Goal: Find specific page/section: Find specific page/section

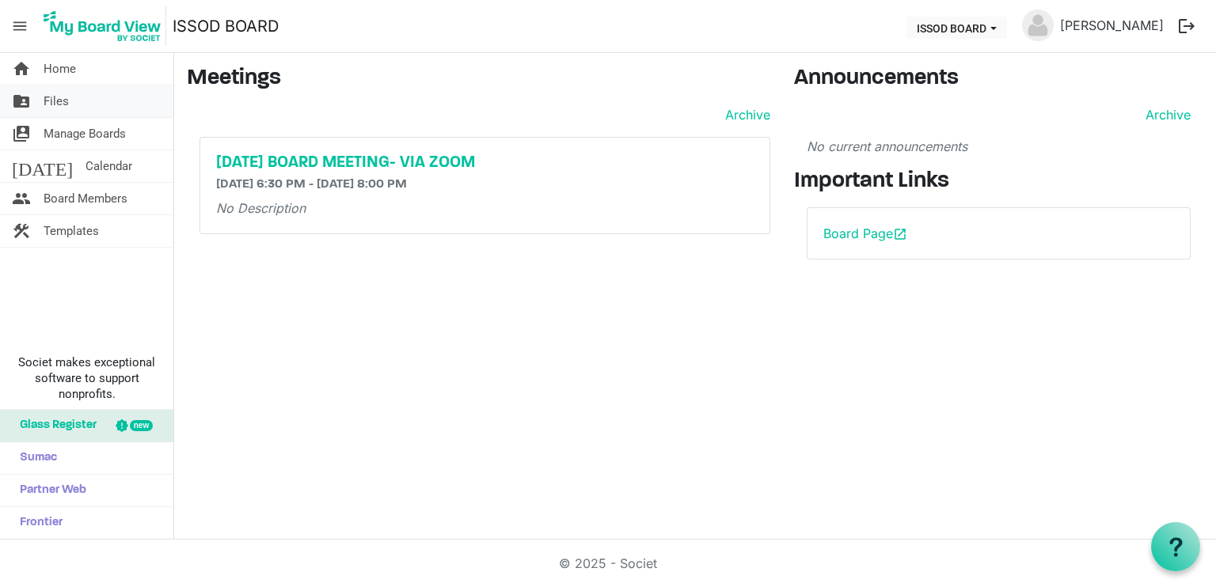
click at [55, 101] on span "Files" at bounding box center [56, 101] width 25 height 32
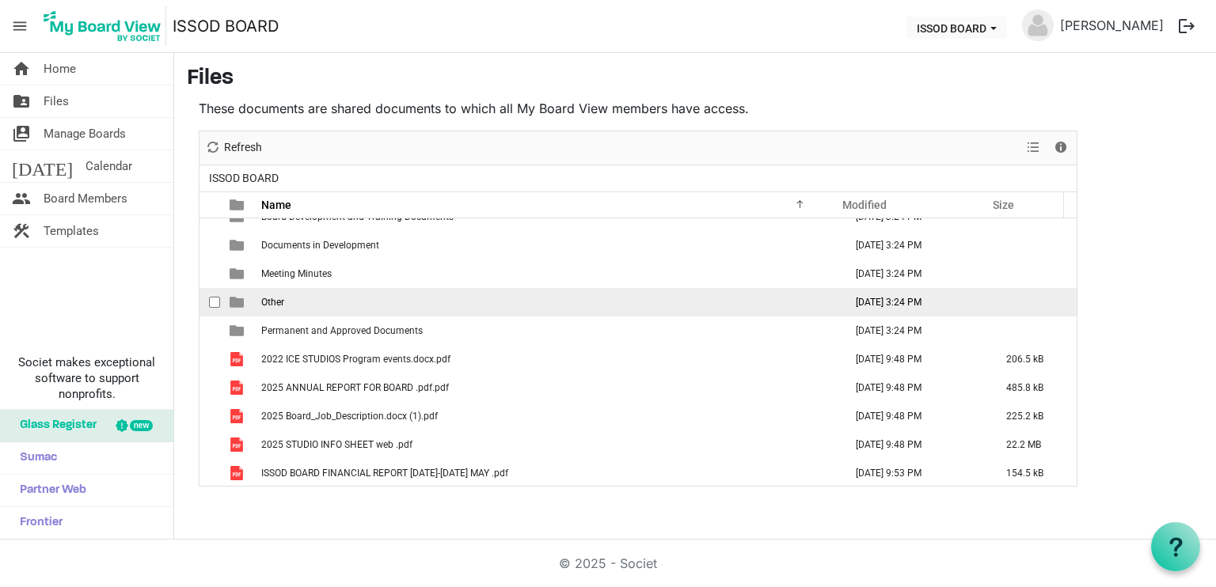
scroll to position [17, 0]
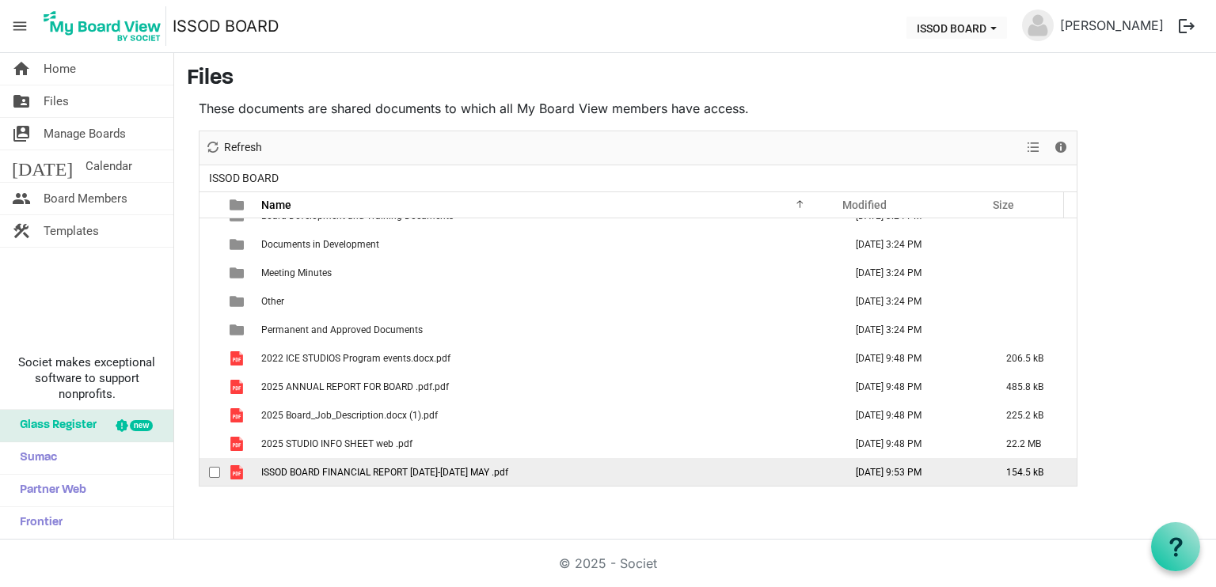
click at [352, 469] on span "ISSOD BOARD FINANCIAL REPORT [DATE]-[DATE] MAY .pdf" at bounding box center [384, 472] width 247 height 11
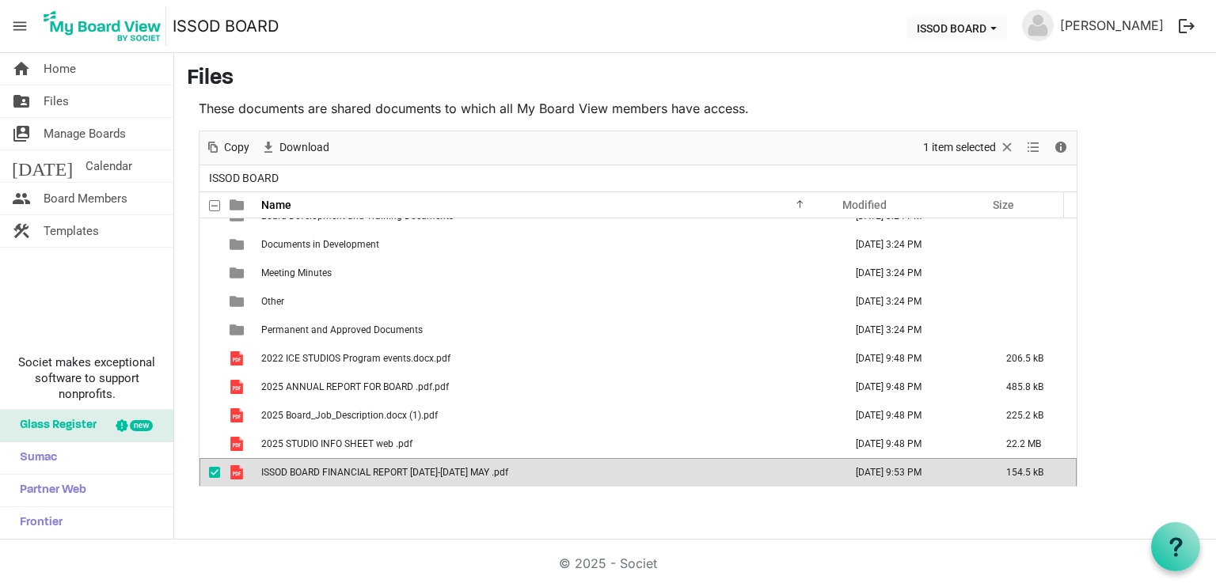
click at [352, 469] on span "ISSOD BOARD FINANCIAL REPORT 2024-2025 MAY .pdf" at bounding box center [384, 472] width 247 height 11
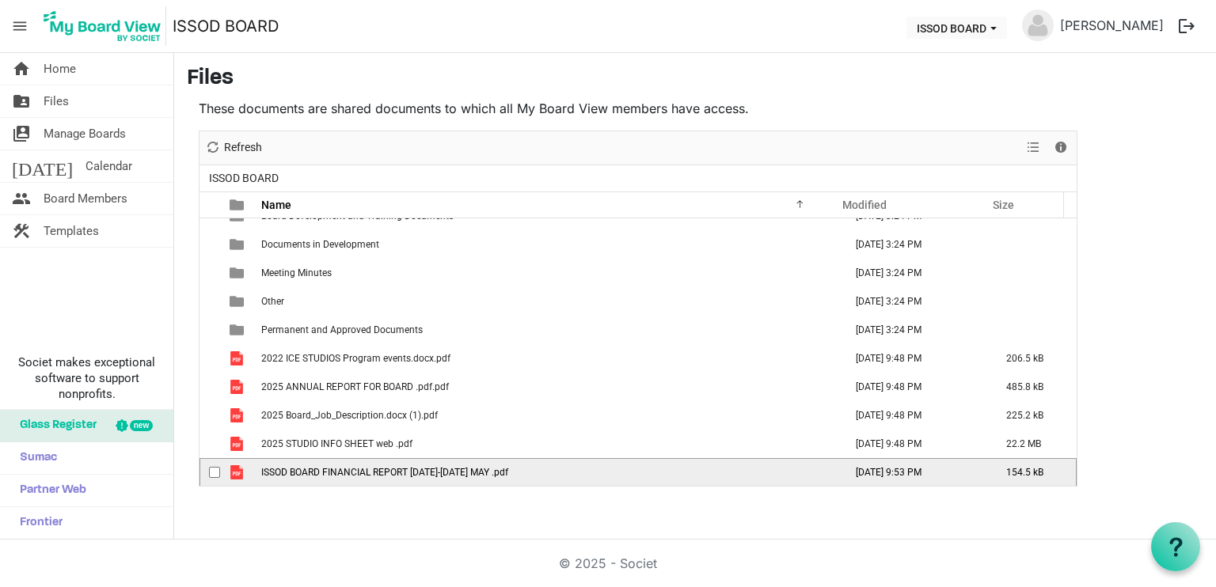
click at [352, 469] on span "ISSOD BOARD FINANCIAL REPORT 2024-2025 MAY .pdf" at bounding box center [384, 472] width 247 height 11
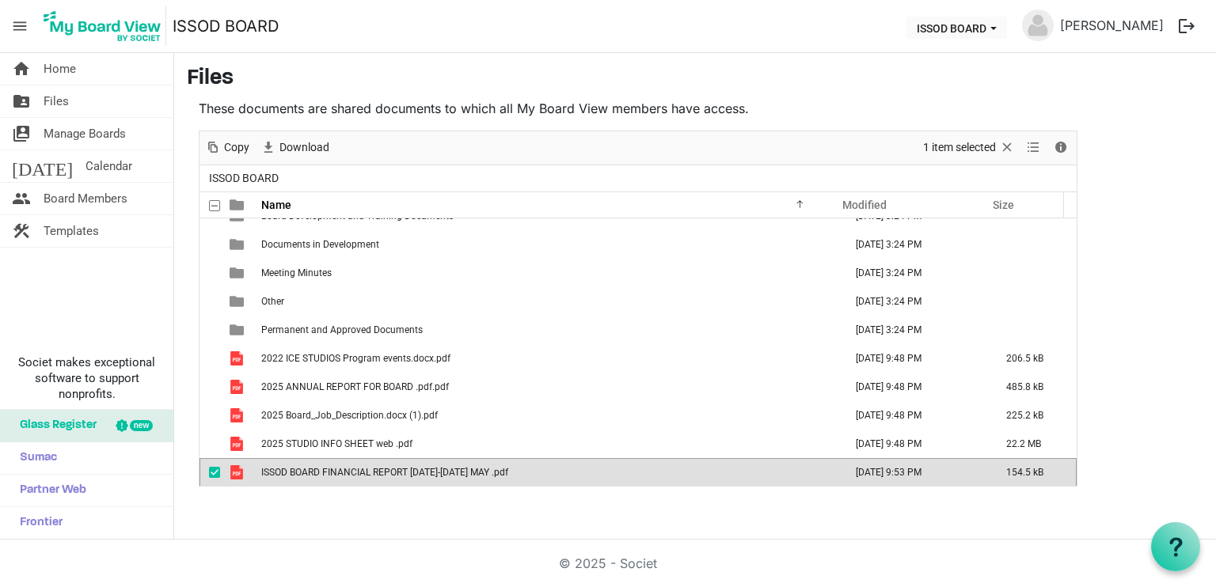
click at [352, 469] on span "ISSOD BOARD FINANCIAL REPORT 2024-2025 MAY .pdf" at bounding box center [384, 472] width 247 height 11
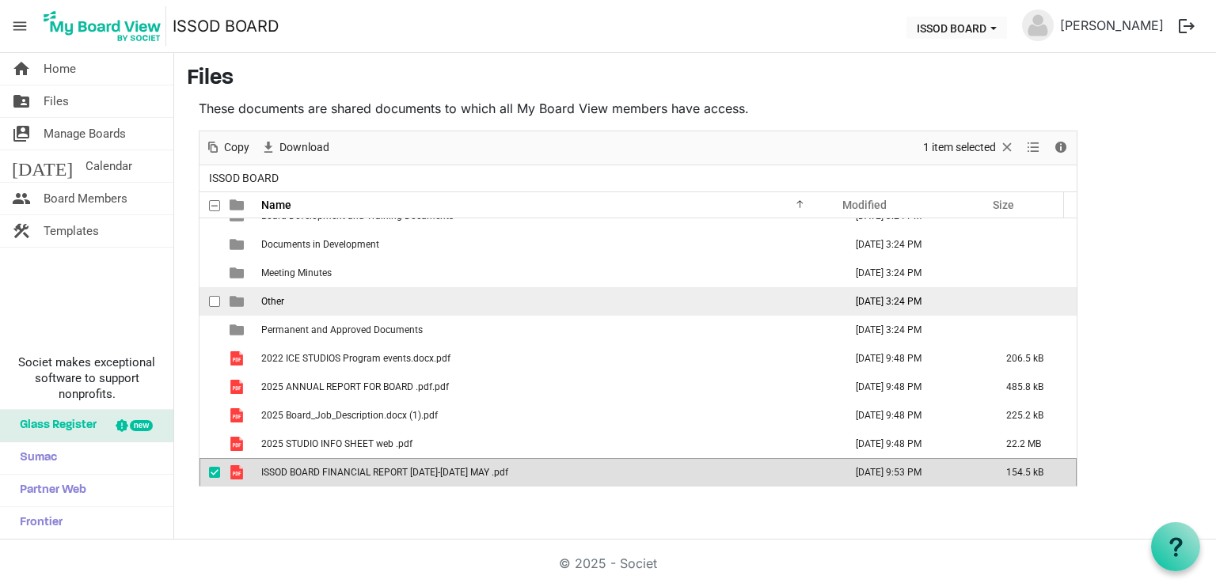
click at [387, 309] on td "Other" at bounding box center [547, 301] width 583 height 28
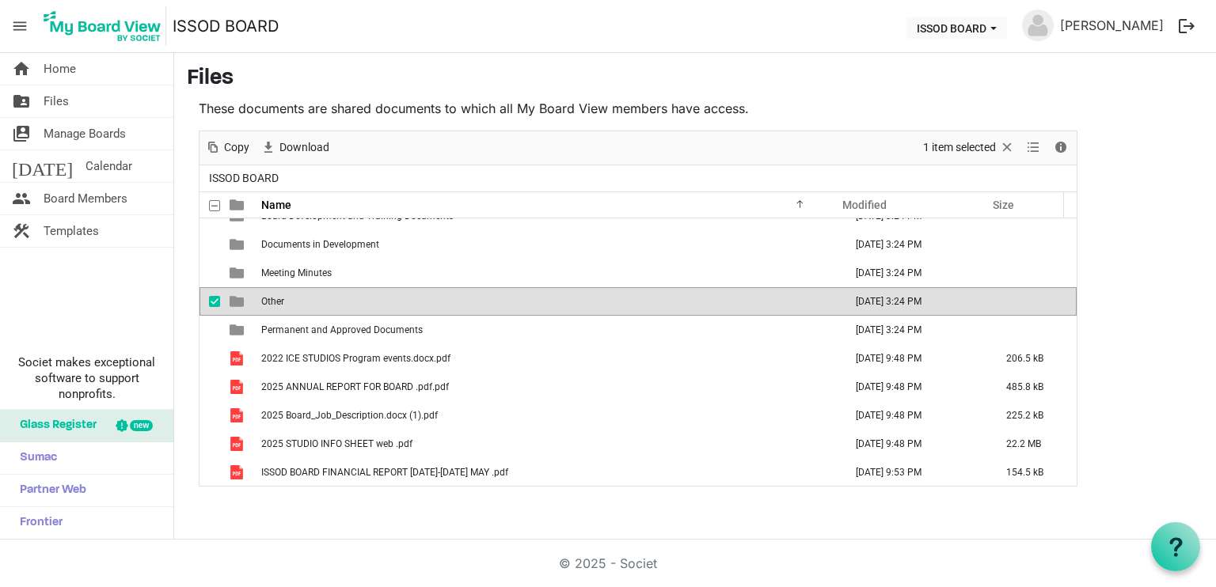
click at [385, 307] on td "Other" at bounding box center [547, 301] width 583 height 28
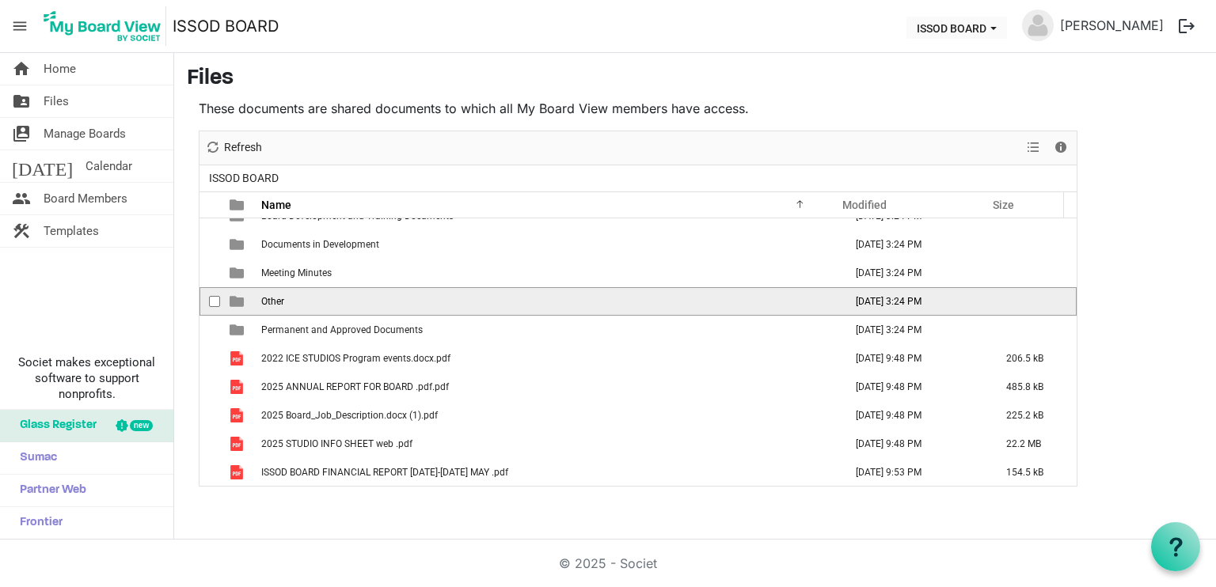
click at [385, 307] on td "Other" at bounding box center [547, 301] width 583 height 28
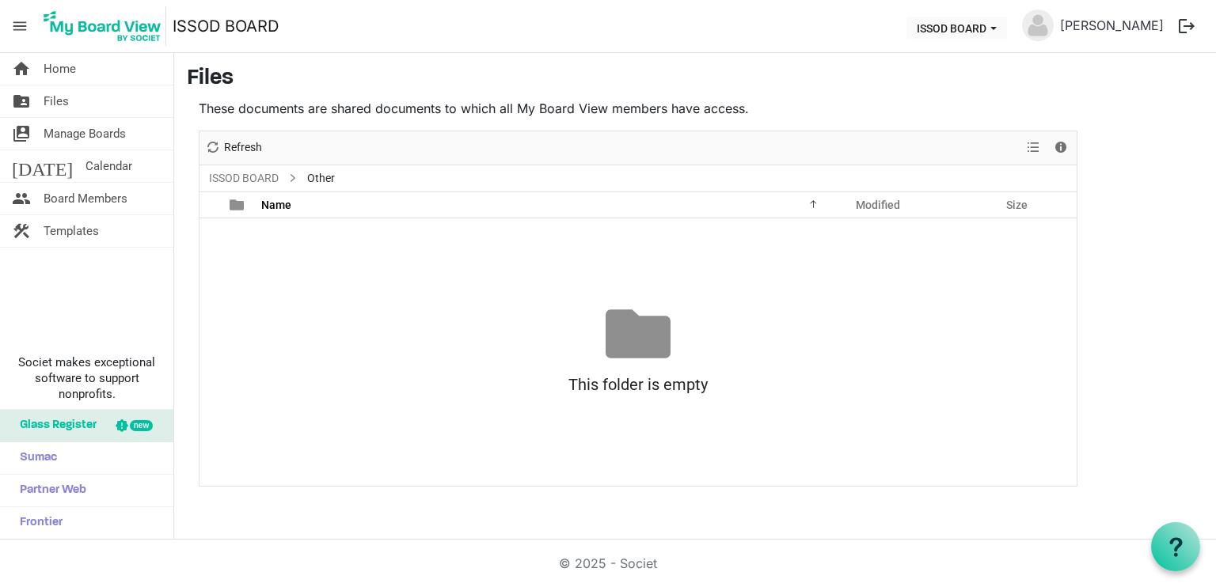
scroll to position [0, 0]
click at [215, 183] on link "ISSOD BOARD" at bounding box center [244, 179] width 76 height 20
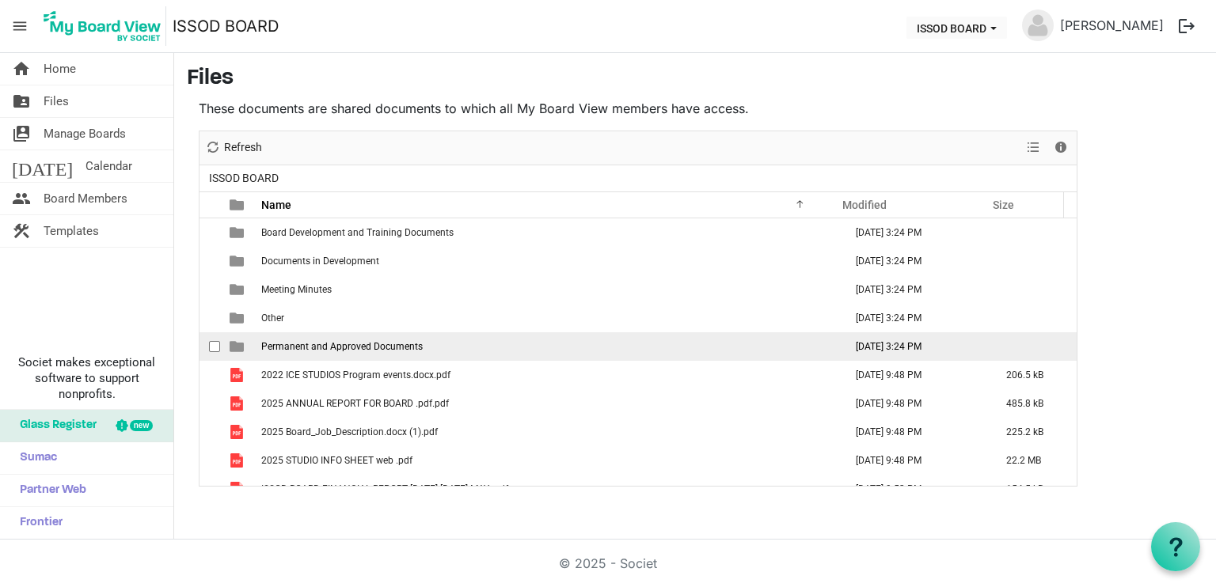
click at [279, 338] on td "Permanent and Approved Documents" at bounding box center [547, 346] width 583 height 28
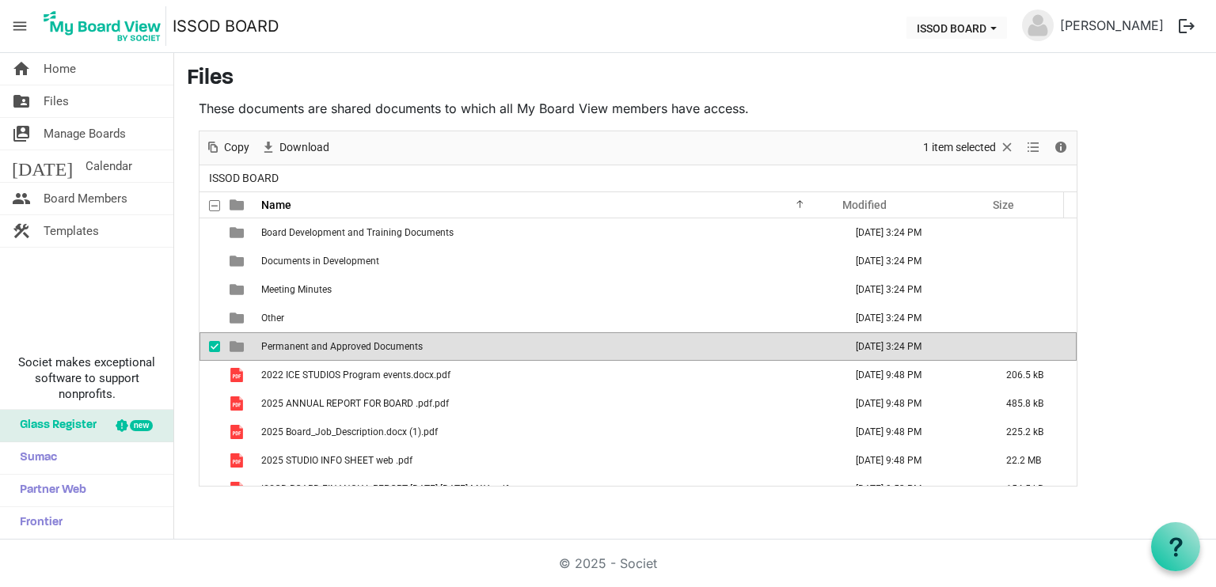
click at [279, 338] on td "Permanent and Approved Documents" at bounding box center [547, 346] width 583 height 28
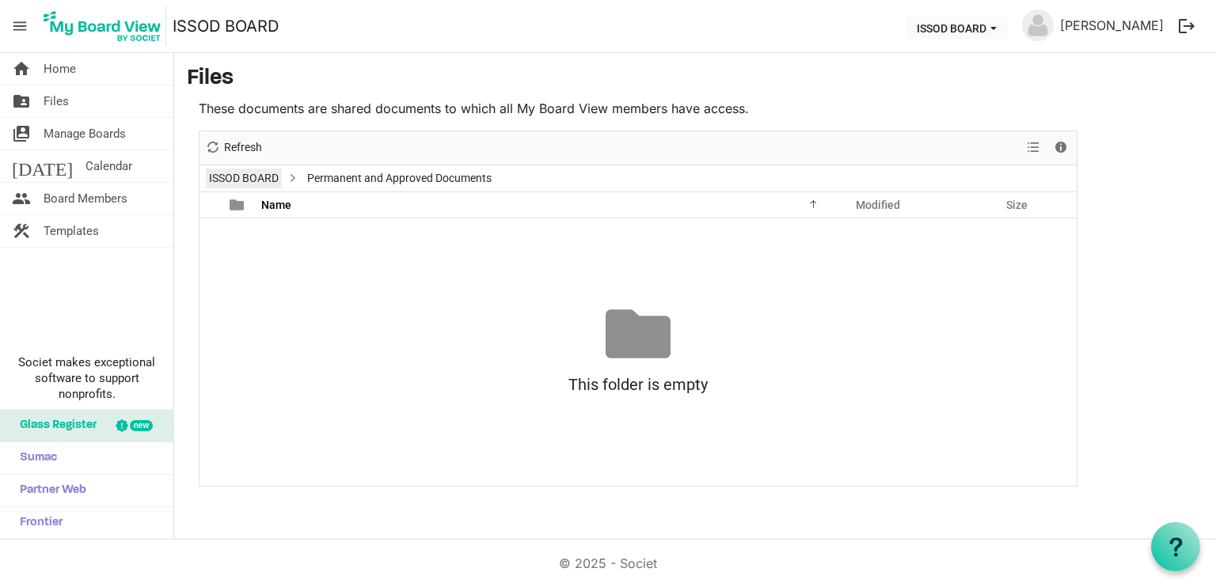
click at [253, 173] on link "ISSOD BOARD" at bounding box center [244, 179] width 76 height 20
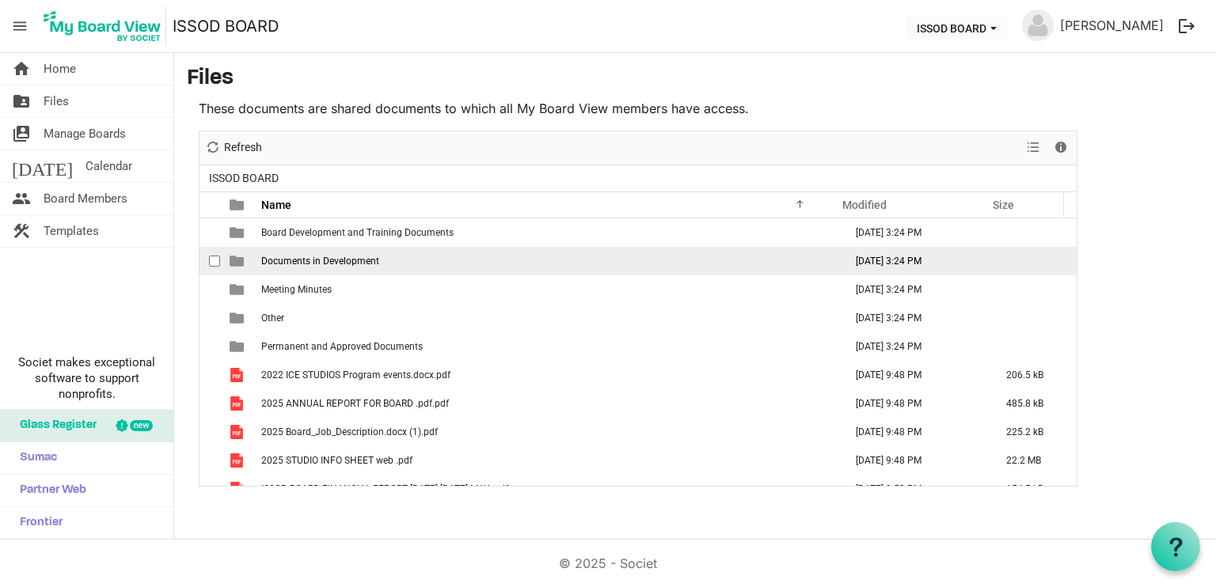
click at [275, 259] on span "Documents in Development" at bounding box center [320, 261] width 118 height 11
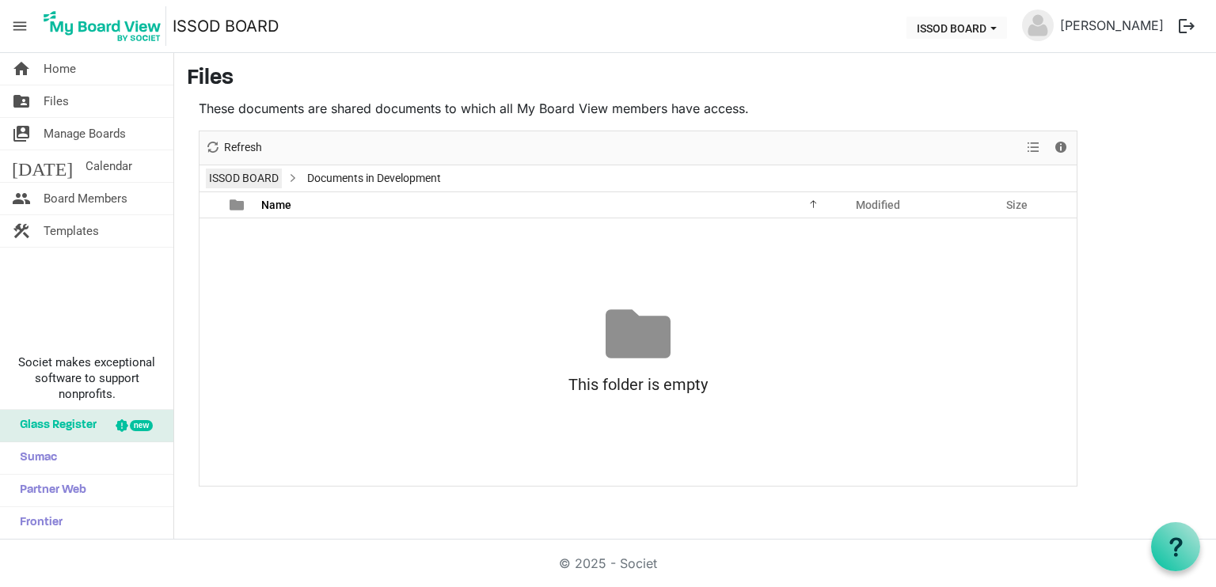
click at [253, 183] on link "ISSOD BOARD" at bounding box center [244, 179] width 76 height 20
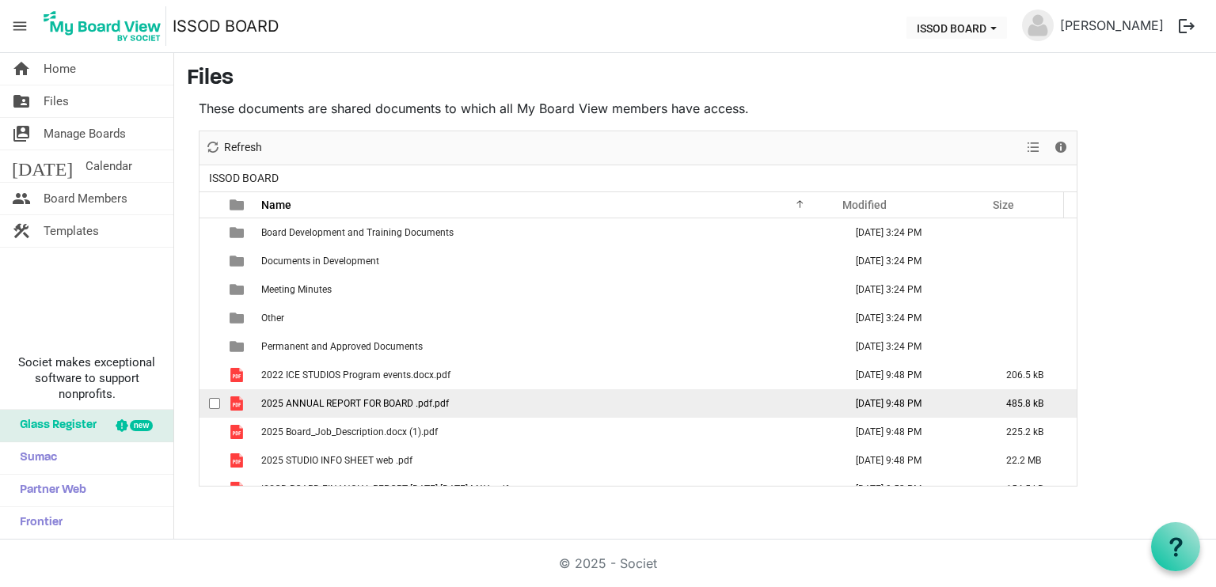
scroll to position [17, 0]
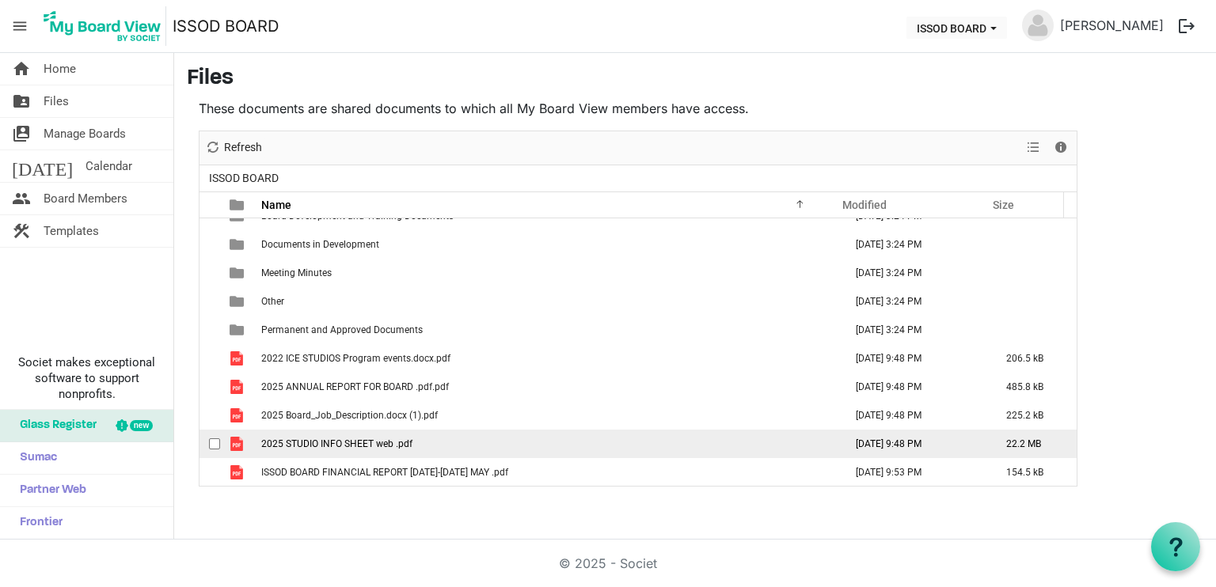
click at [348, 449] on td "2025 STUDIO INFO SHEET web .pdf" at bounding box center [547, 444] width 583 height 28
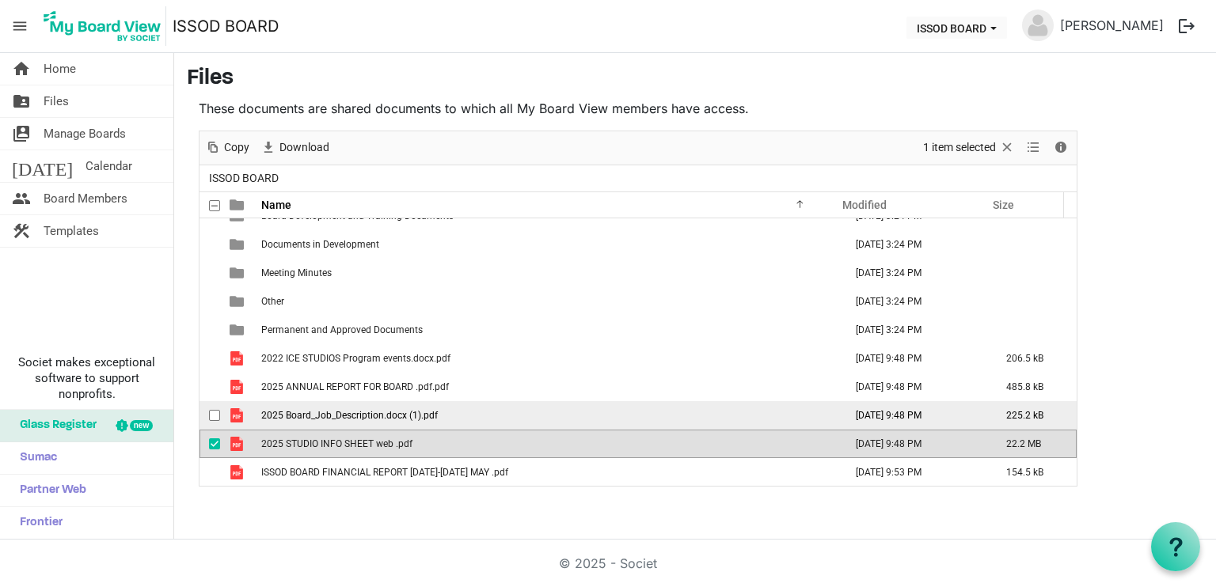
click at [348, 422] on td "2025 Board_Job_Description.docx (1).pdf" at bounding box center [547, 415] width 583 height 28
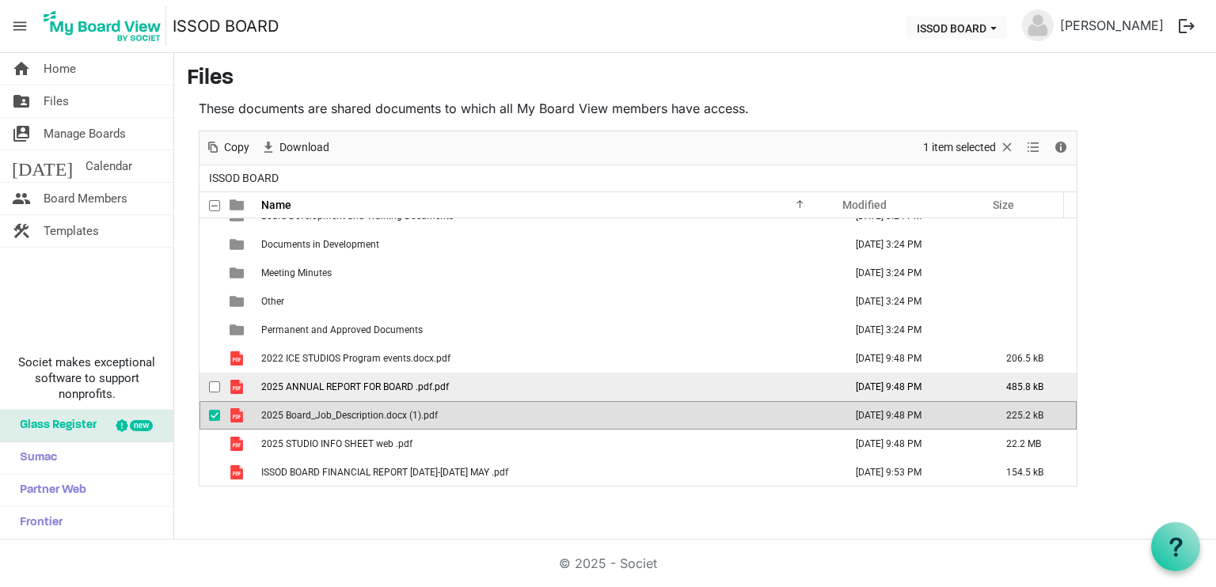
click at [345, 383] on span "2025 ANNUAL REPORT FOR BOARD .pdf.pdf" at bounding box center [355, 386] width 188 height 11
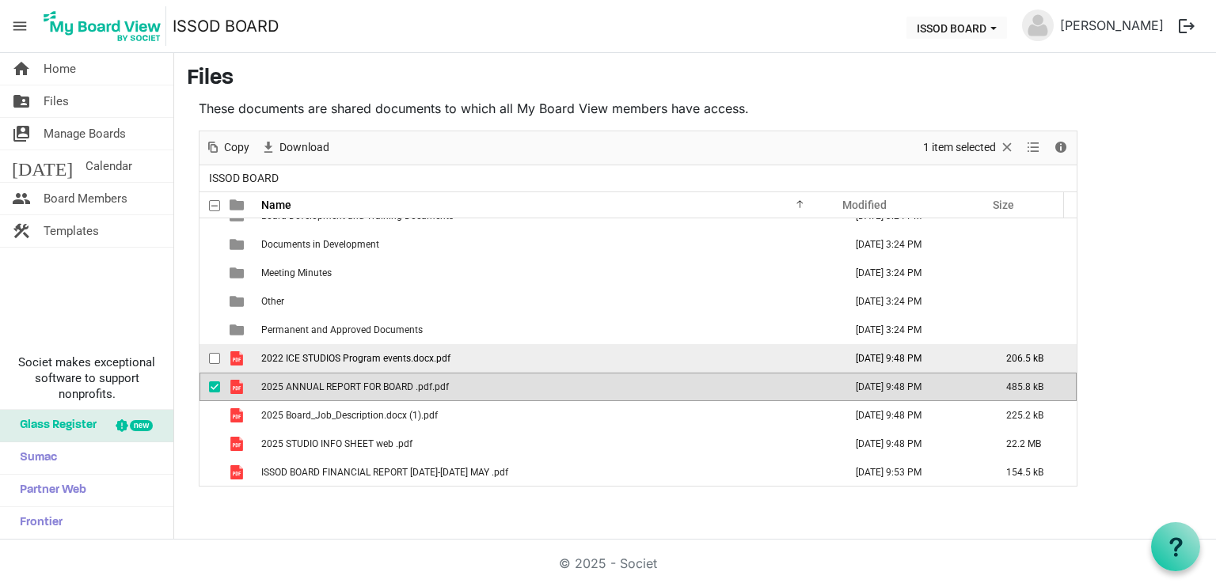
click at [346, 353] on span "2022 ICE STUDIOS Program events.docx.pdf" at bounding box center [355, 358] width 189 height 11
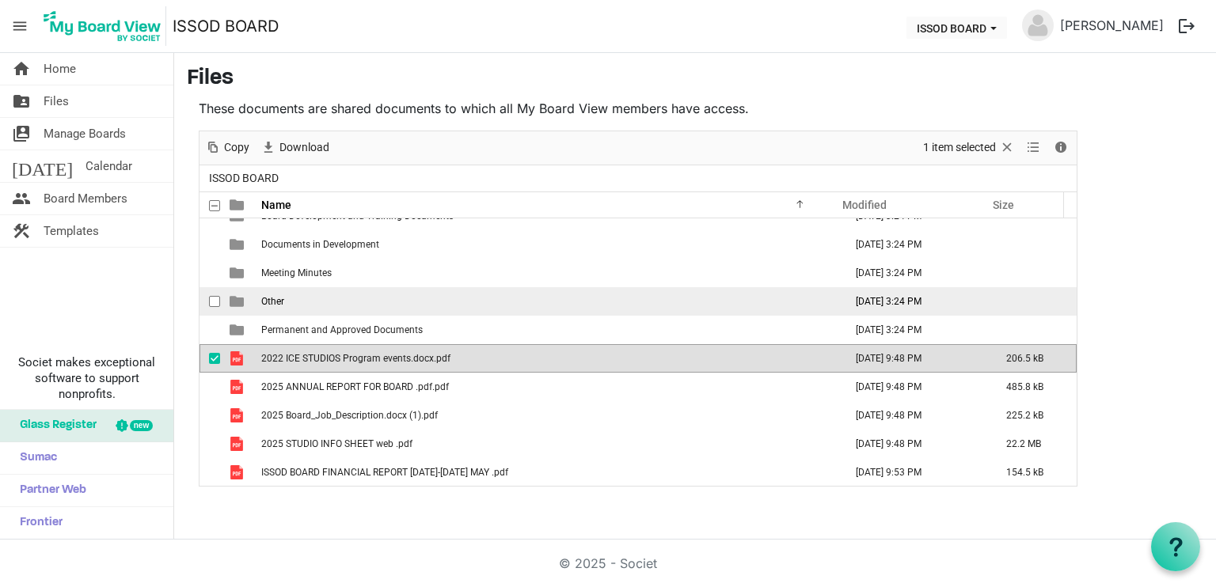
click at [342, 309] on td "Other" at bounding box center [547, 301] width 583 height 28
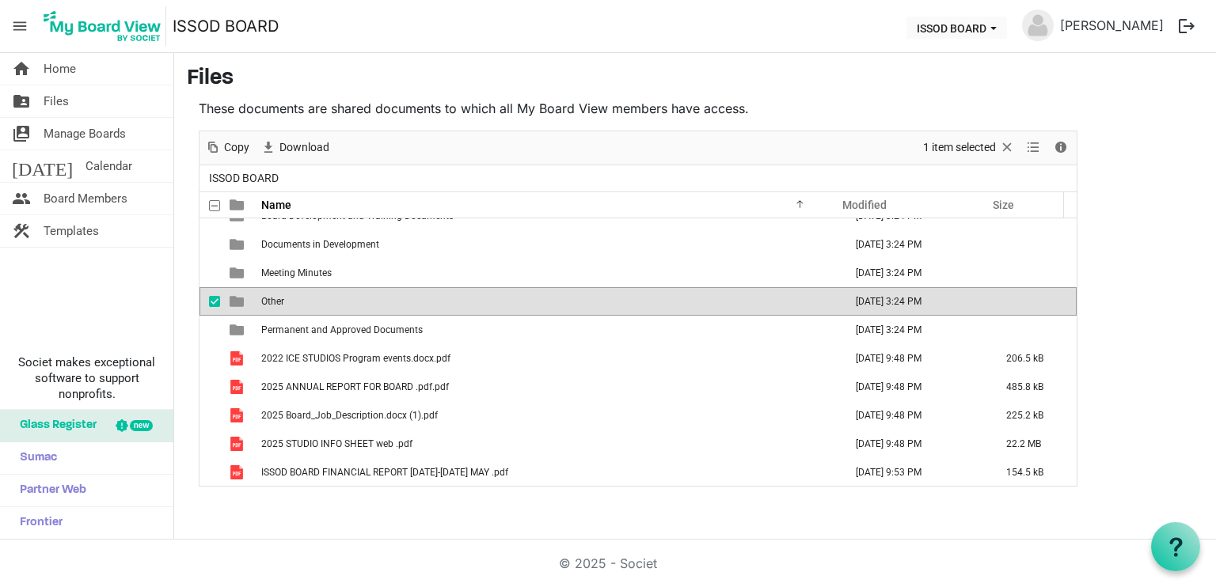
click at [342, 309] on td "Other" at bounding box center [547, 301] width 583 height 28
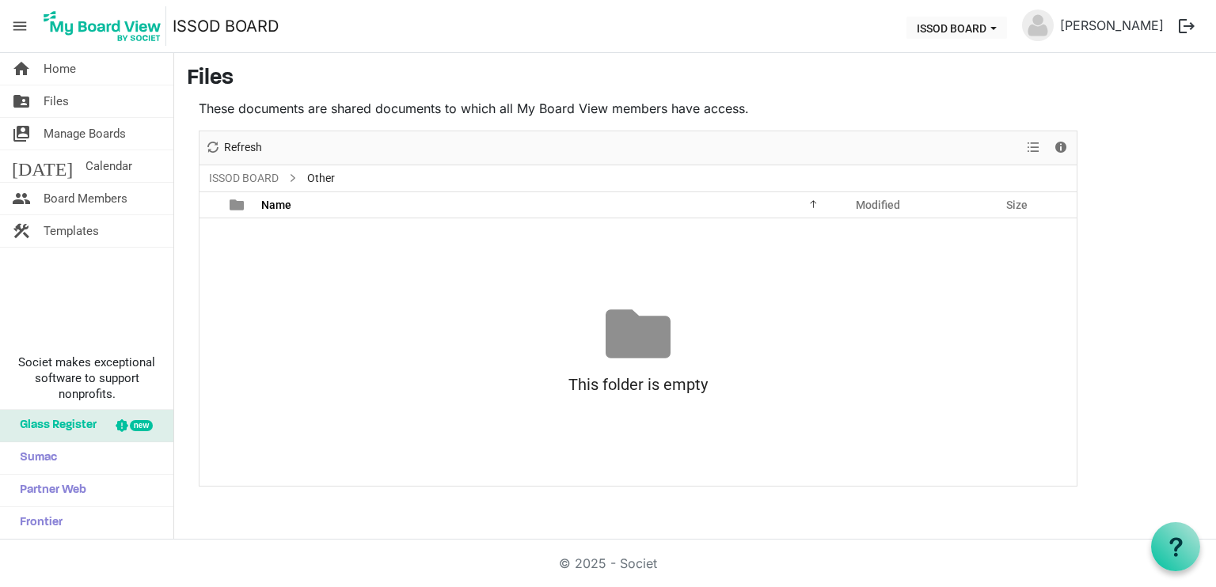
click at [253, 190] on ul "ISSOD BOARD Other" at bounding box center [637, 178] width 877 height 26
click at [252, 185] on link "ISSOD BOARD" at bounding box center [244, 179] width 76 height 20
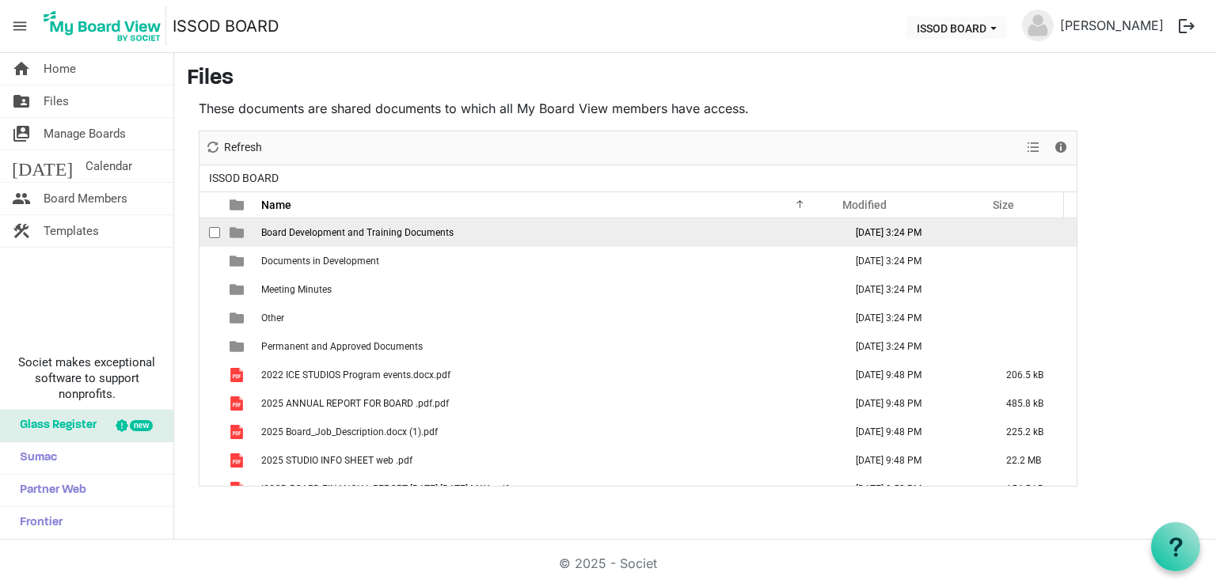
click at [302, 240] on td "Board Development and Training Documents" at bounding box center [547, 232] width 583 height 28
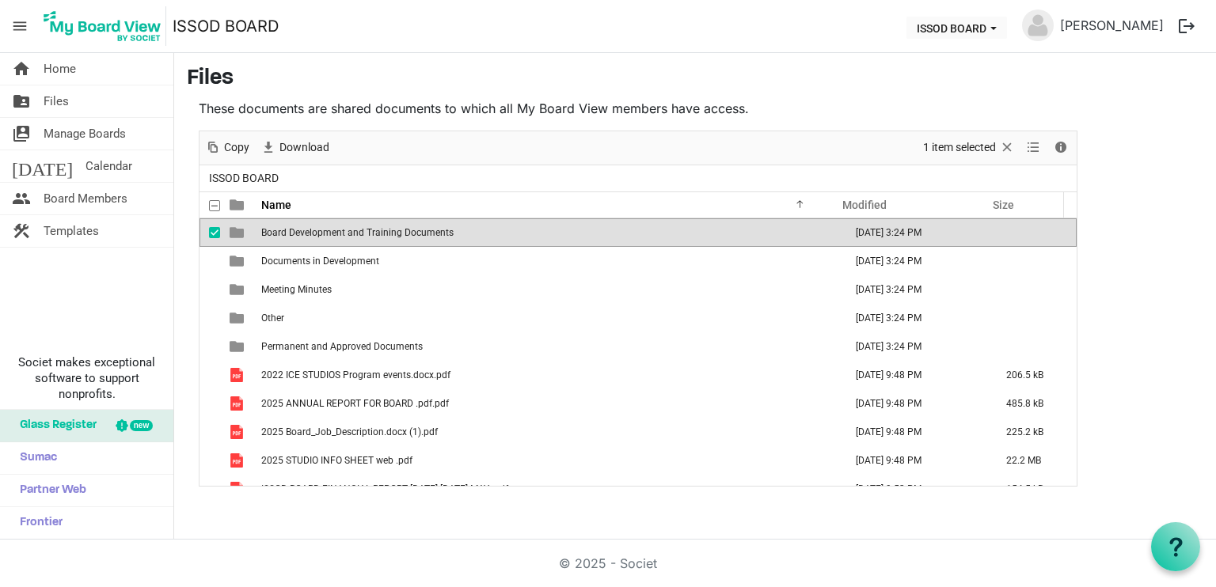
click at [302, 240] on td "Board Development and Training Documents" at bounding box center [547, 232] width 583 height 28
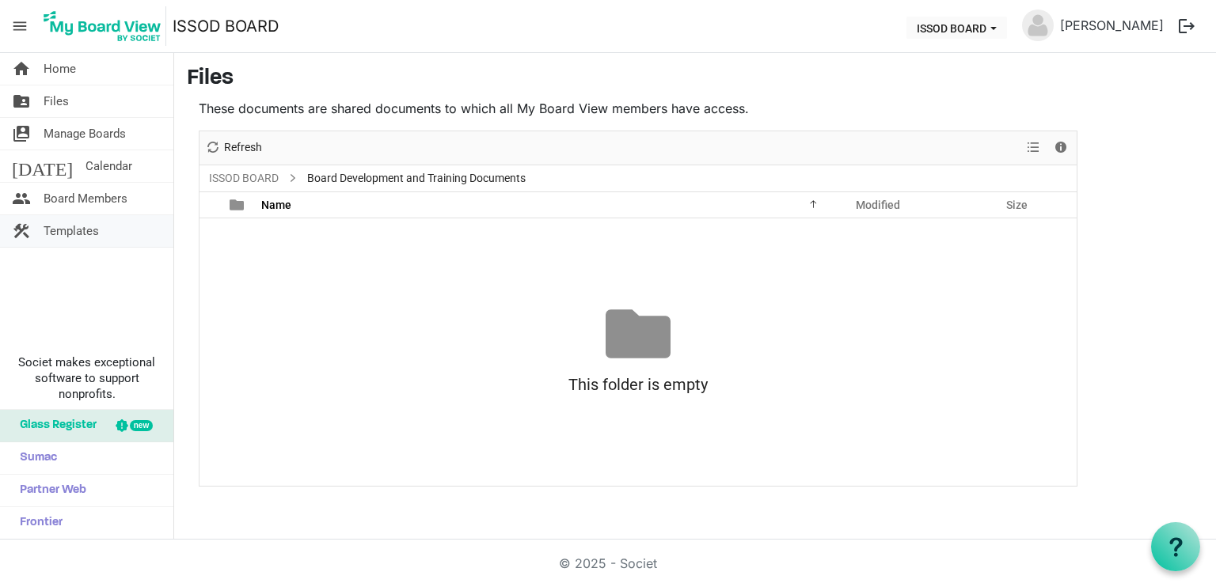
click at [112, 230] on link "construction Templates" at bounding box center [86, 231] width 173 height 32
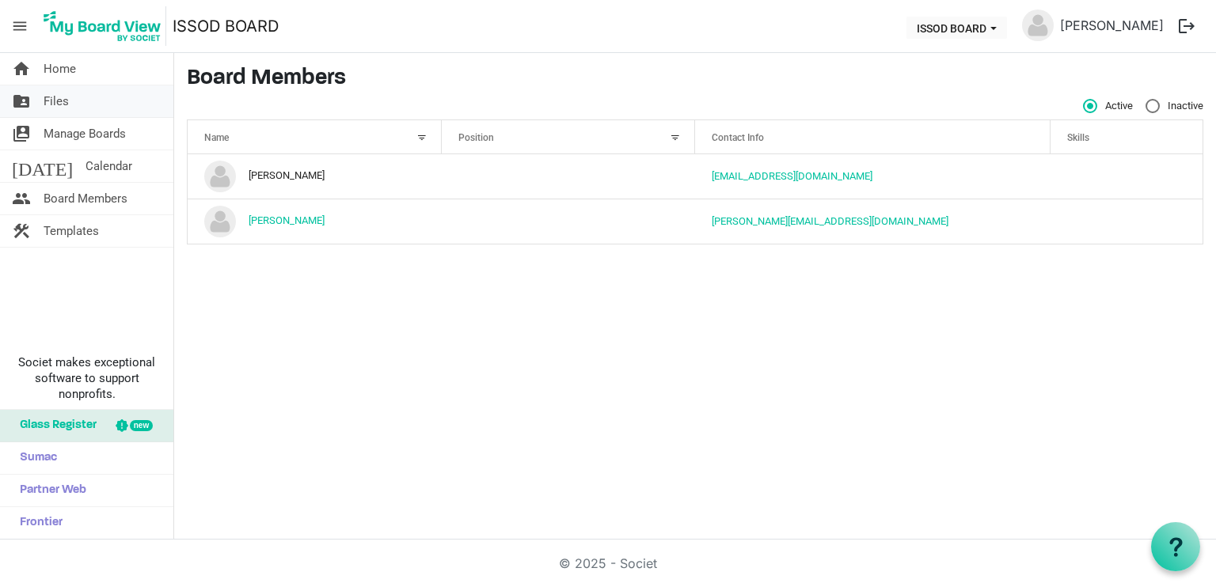
click at [51, 97] on span "Files" at bounding box center [56, 101] width 25 height 32
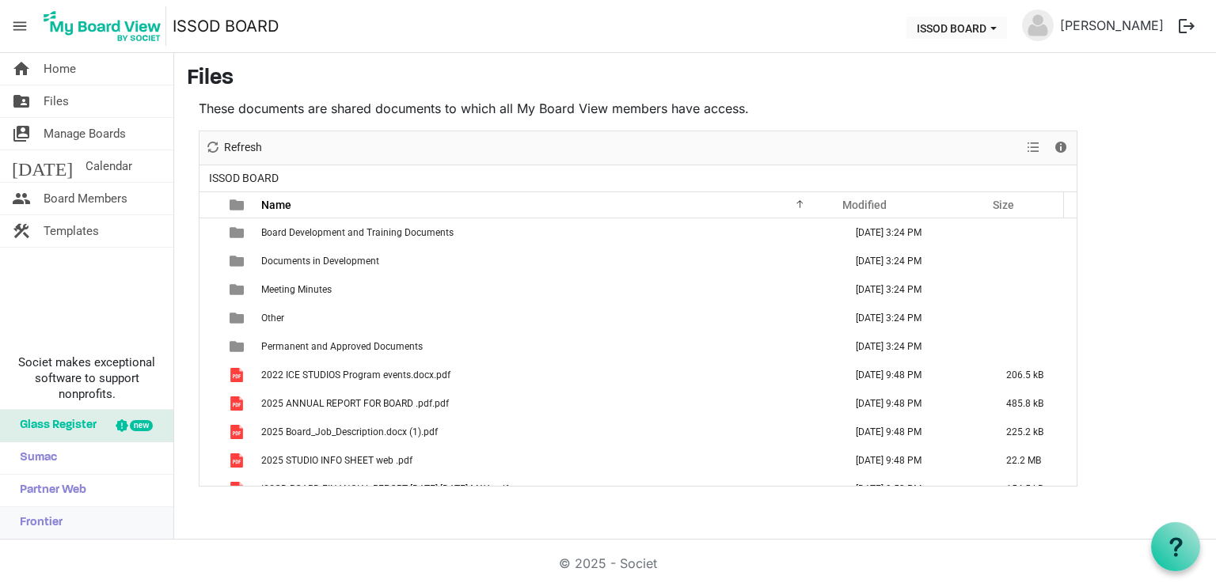
click at [95, 522] on link "Frontier" at bounding box center [86, 523] width 173 height 32
click at [70, 506] on span "Partner Web" at bounding box center [49, 491] width 74 height 32
click at [93, 461] on link "Sumac" at bounding box center [86, 458] width 173 height 32
click at [68, 427] on span "Glass Register" at bounding box center [54, 426] width 85 height 32
